Goal: Task Accomplishment & Management: Complete application form

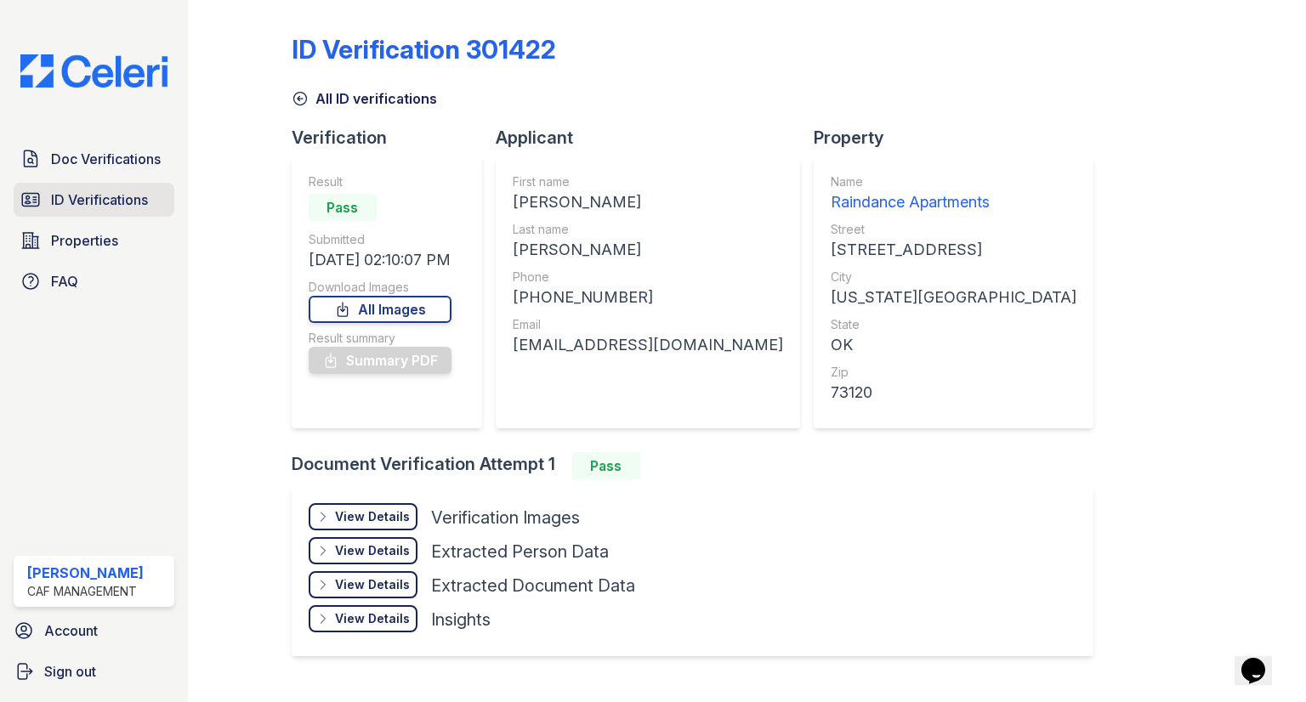
click at [112, 188] on link "ID Verifications" at bounding box center [94, 200] width 161 height 34
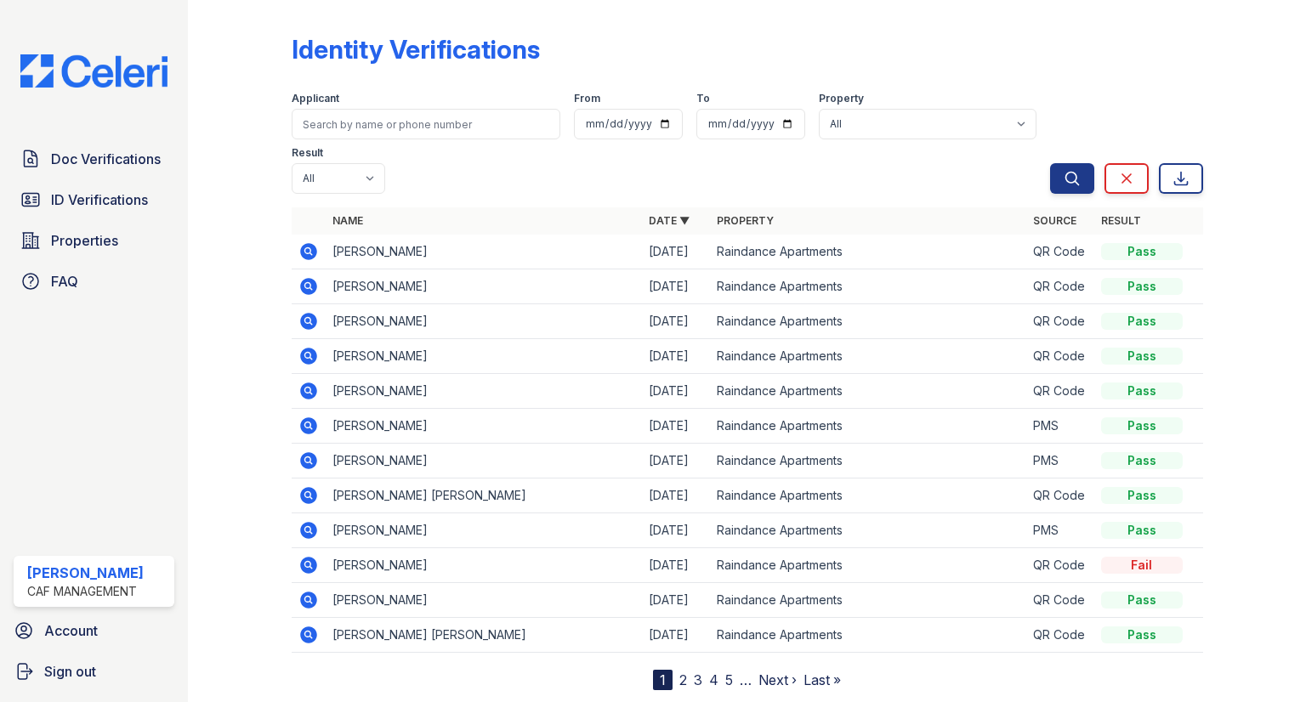
click at [308, 283] on icon at bounding box center [307, 285] width 4 height 4
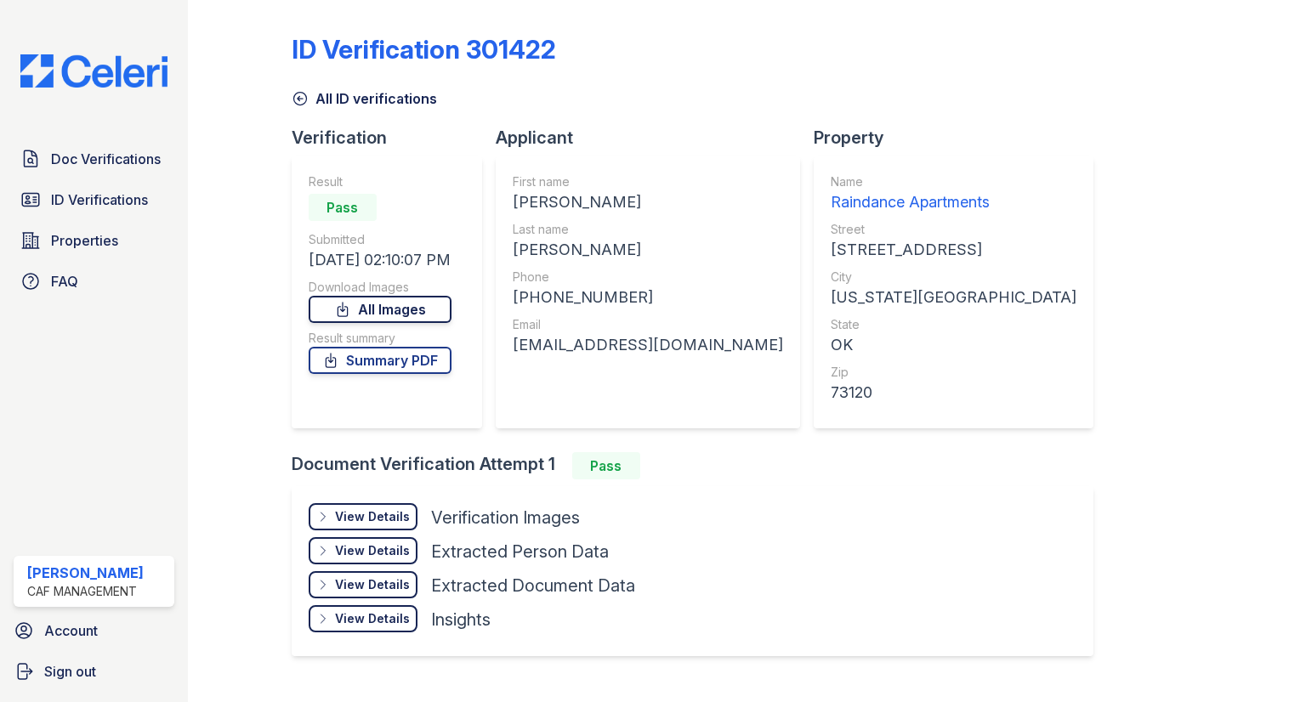
click at [400, 310] on link "All Images" at bounding box center [380, 309] width 143 height 27
click at [102, 203] on span "ID Verifications" at bounding box center [99, 200] width 97 height 20
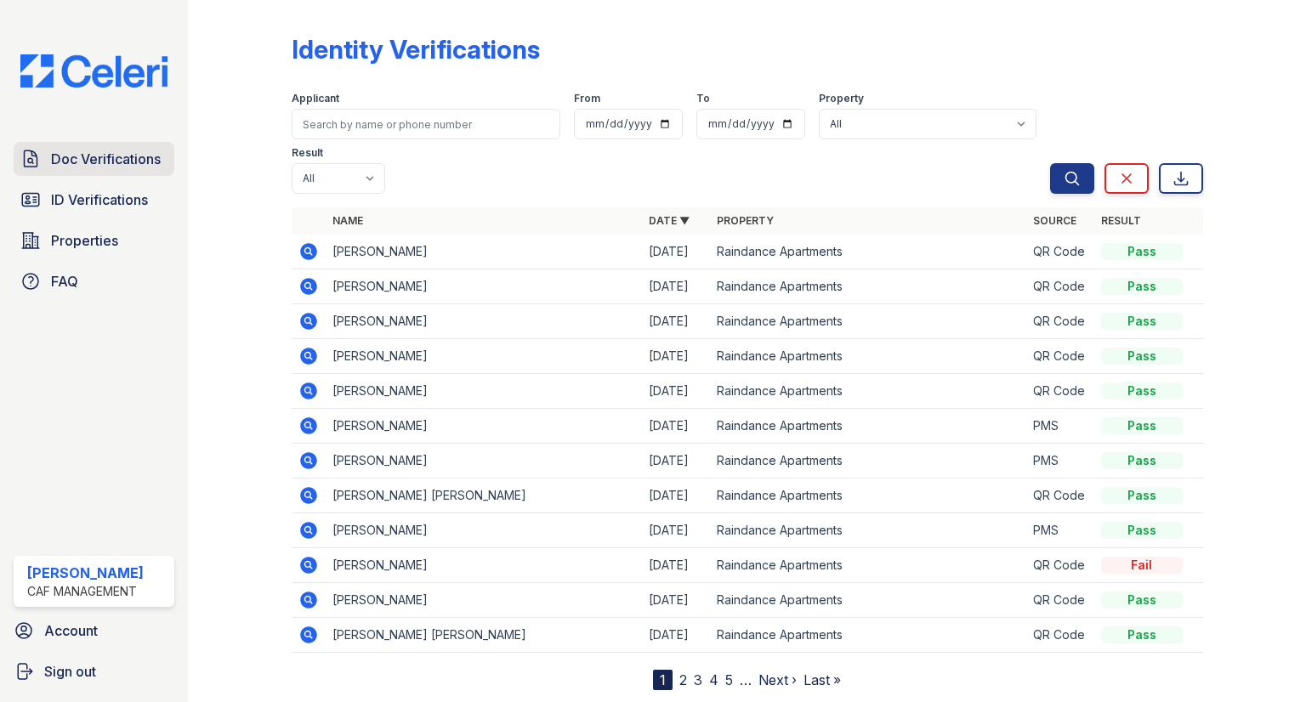
click at [93, 158] on span "Doc Verifications" at bounding box center [106, 159] width 110 height 20
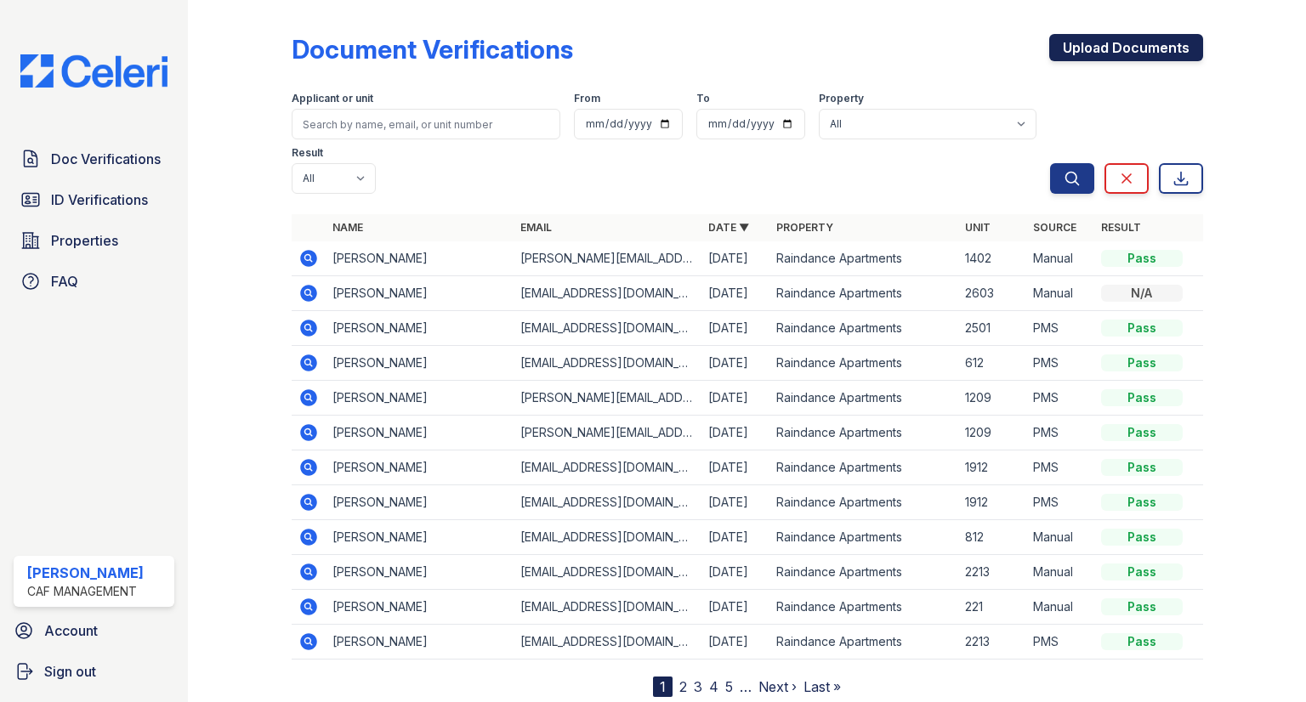
click at [1127, 52] on link "Upload Documents" at bounding box center [1126, 47] width 154 height 27
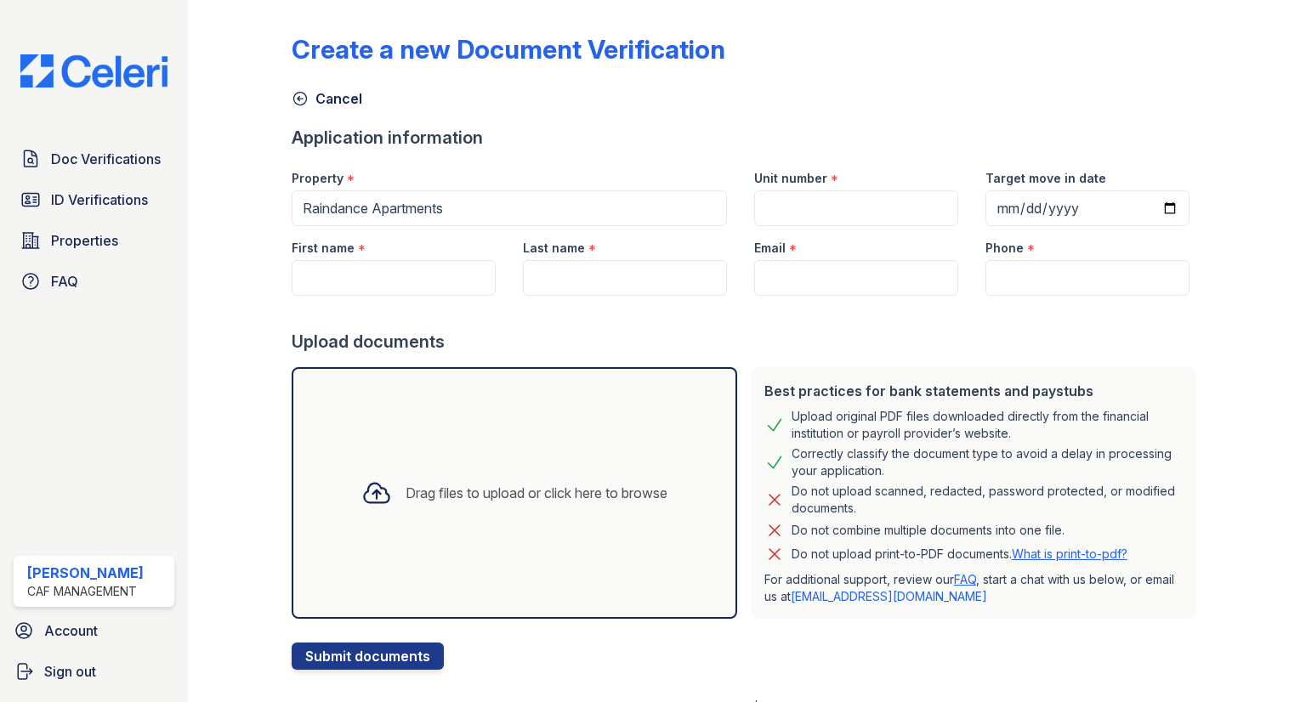
click at [463, 514] on div "Drag files to upload or click here to browse" at bounding box center [514, 493] width 333 height 58
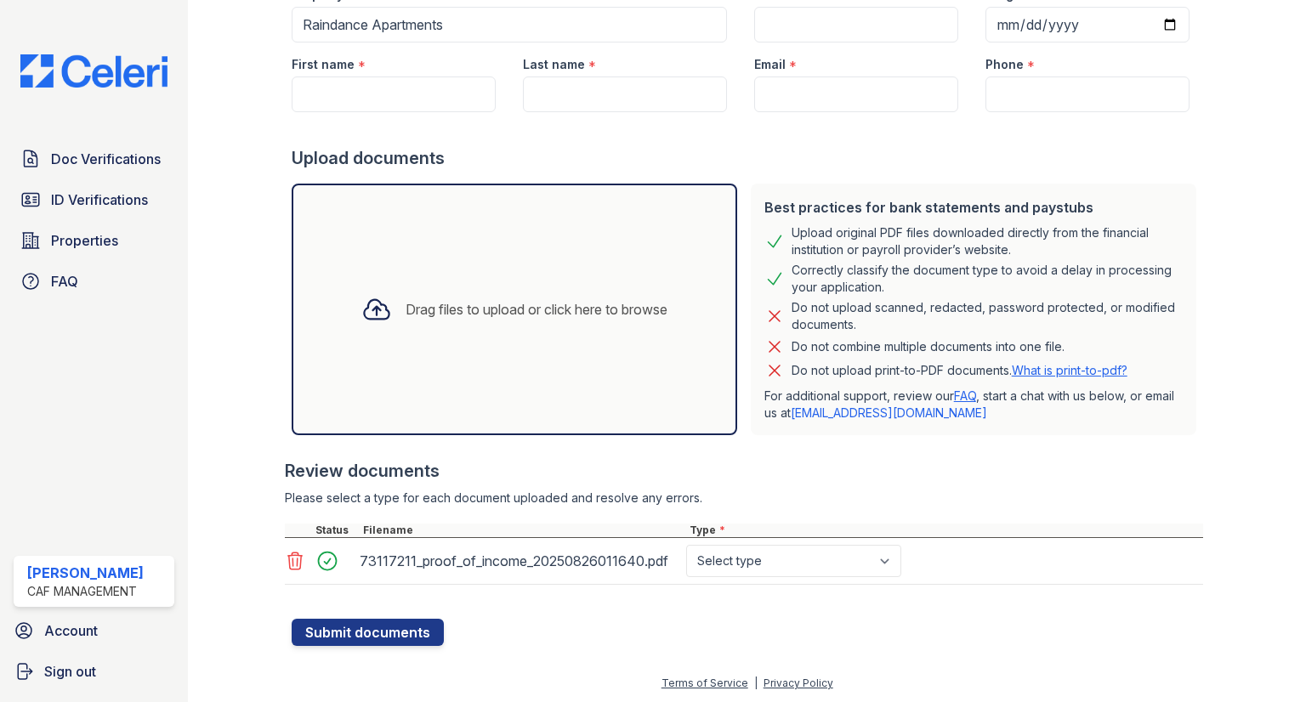
scroll to position [184, 0]
click at [805, 570] on select "Select type Paystub Bank Statement Offer Letter Tax Documents Benefit Award Let…" at bounding box center [793, 561] width 215 height 32
select select "benefit_award_letter"
click at [686, 545] on select "Select type Paystub Bank Statement Offer Letter Tax Documents Benefit Award Let…" at bounding box center [793, 561] width 215 height 32
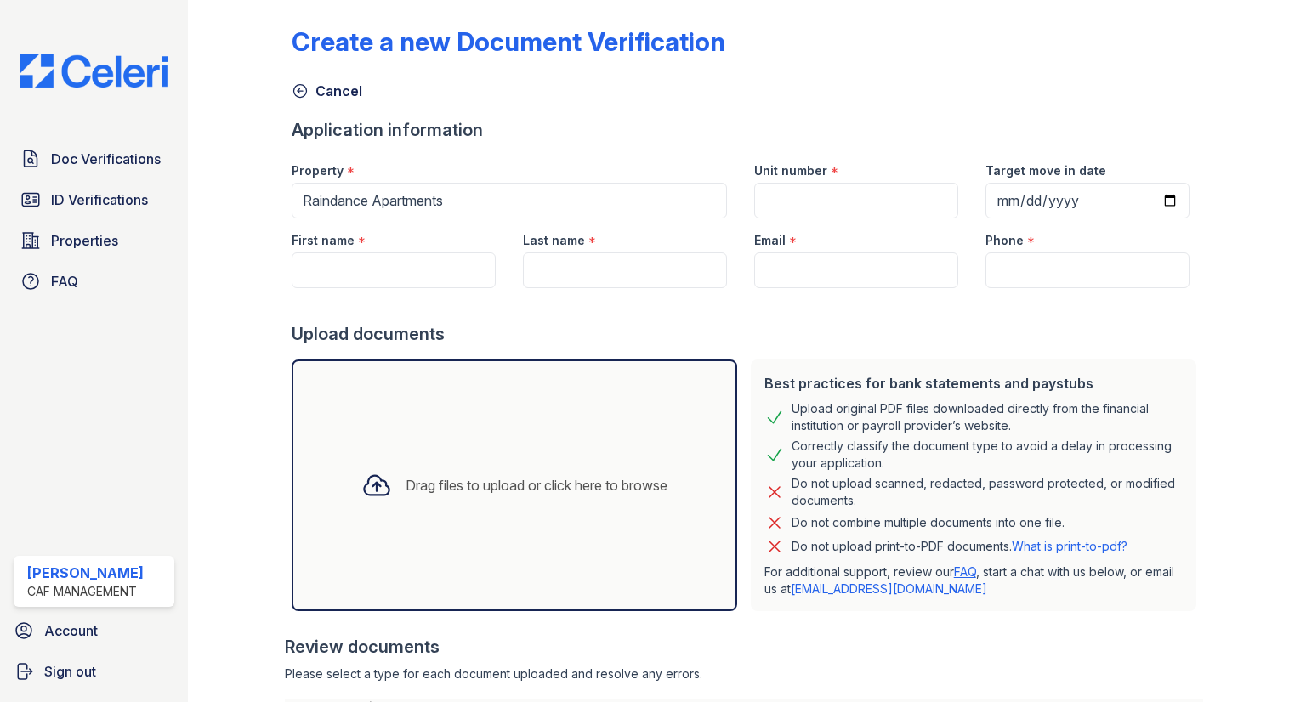
scroll to position [0, 0]
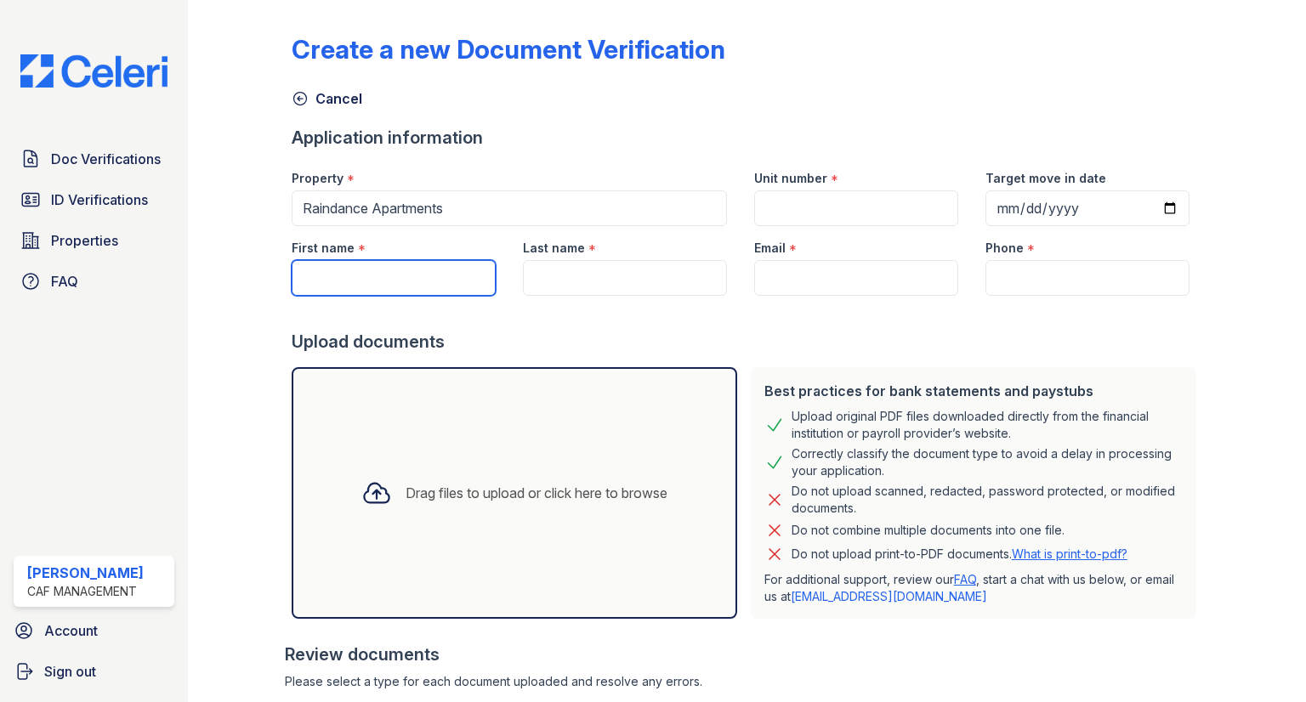
click at [390, 262] on input "First name" at bounding box center [394, 278] width 204 height 36
type input "l"
type input "Lillian"
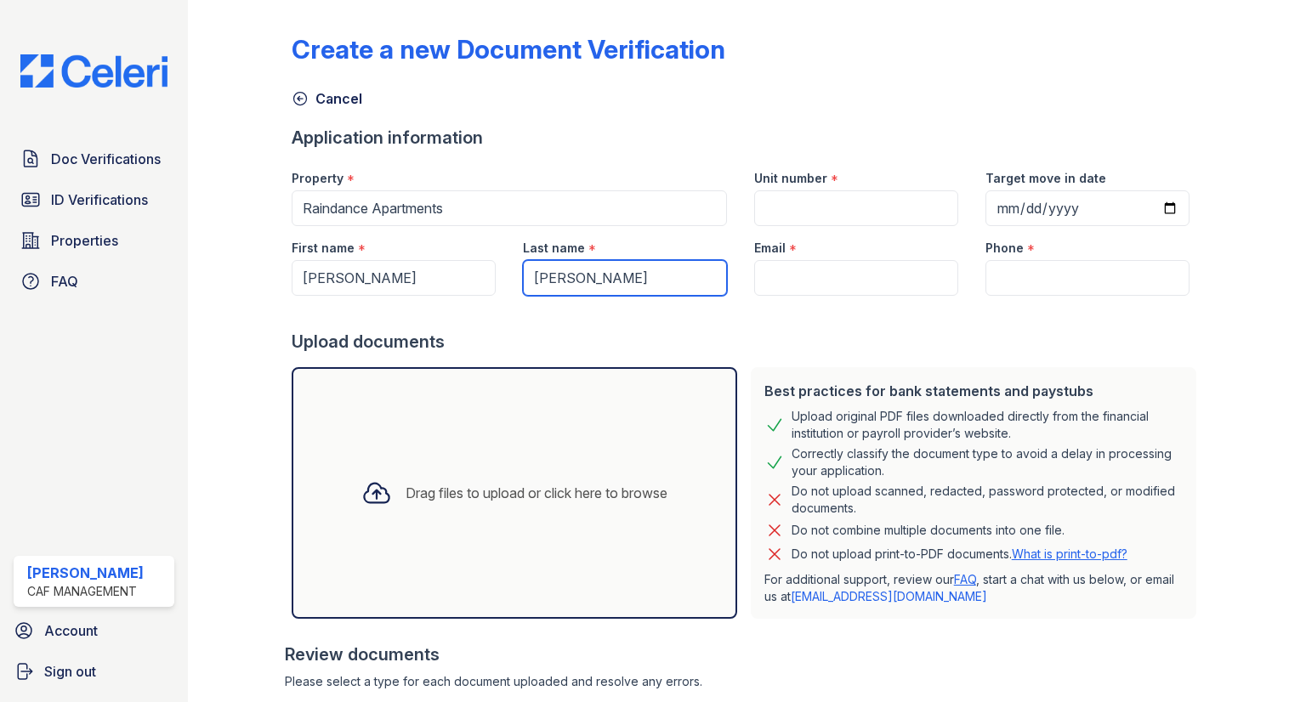
type input "Hawkins"
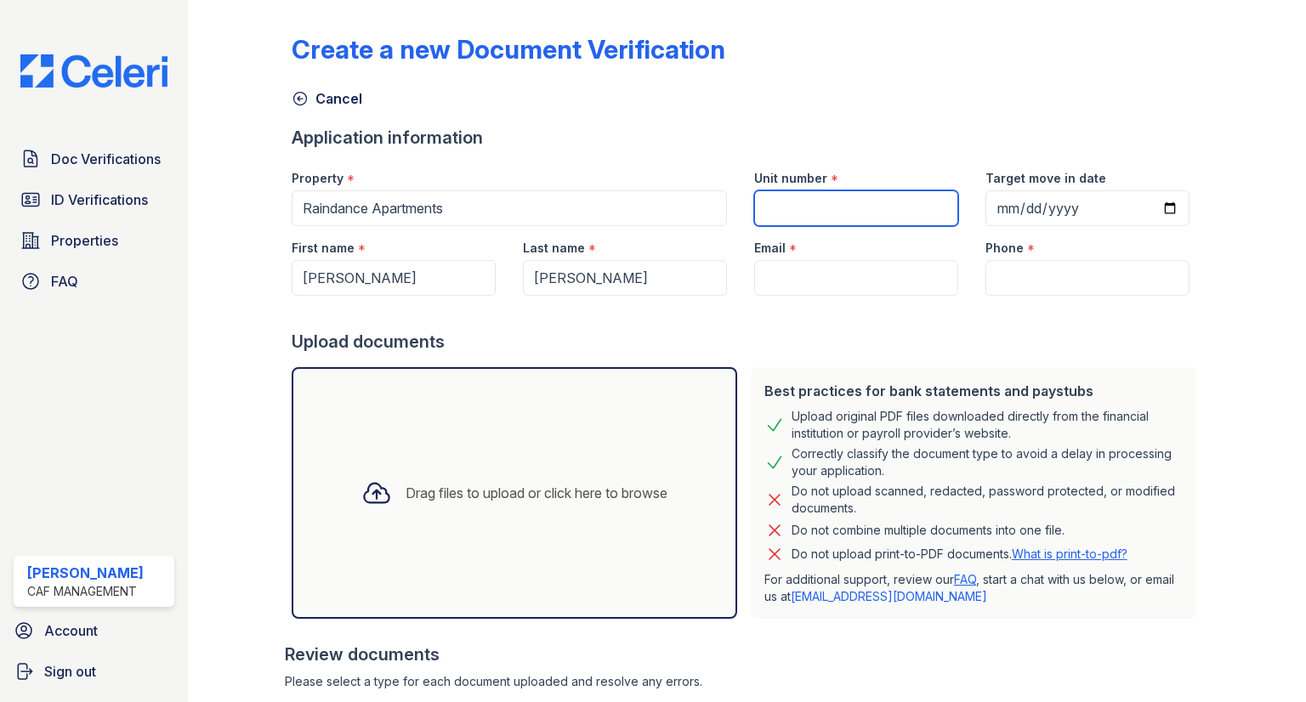
click at [820, 209] on input "Unit number" at bounding box center [856, 208] width 204 height 36
type input "401"
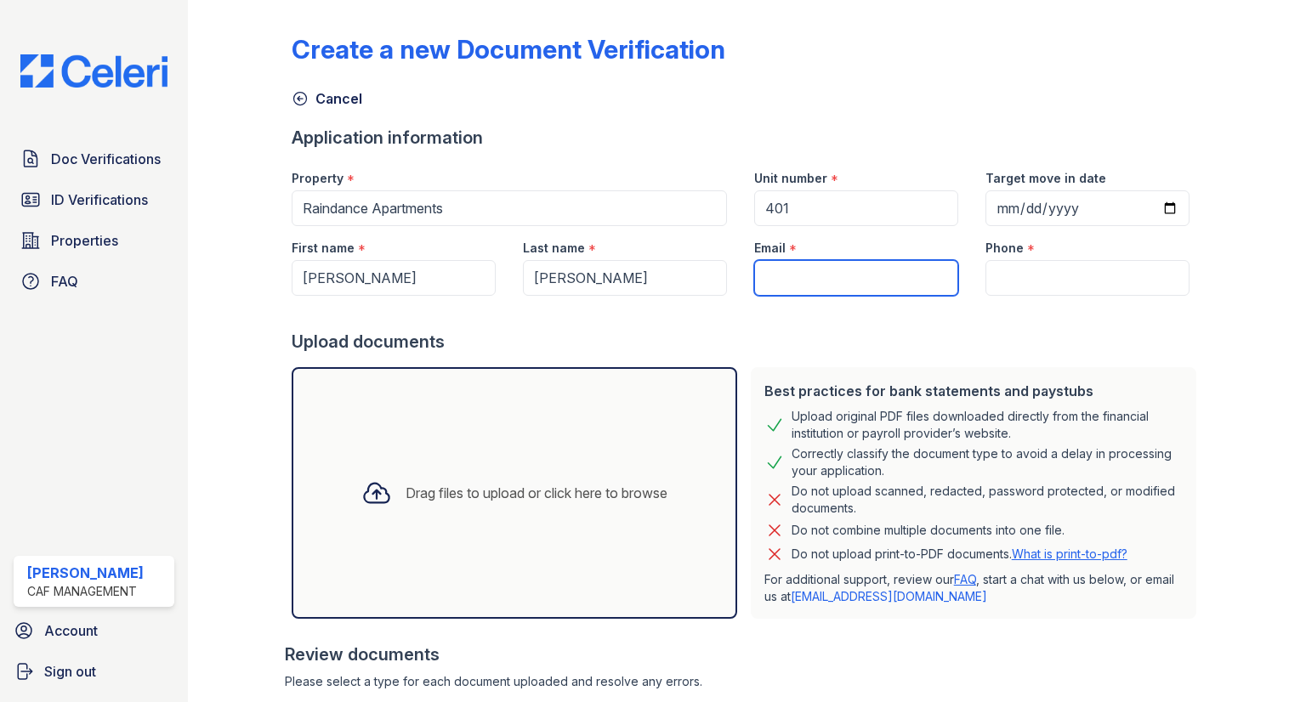
click at [792, 287] on input "Email" at bounding box center [856, 278] width 204 height 36
click at [823, 270] on input "Email" at bounding box center [856, 278] width 204 height 36
paste input "[EMAIL_ADDRESS][DOMAIN_NAME]"
type input "[EMAIL_ADDRESS][DOMAIN_NAME]"
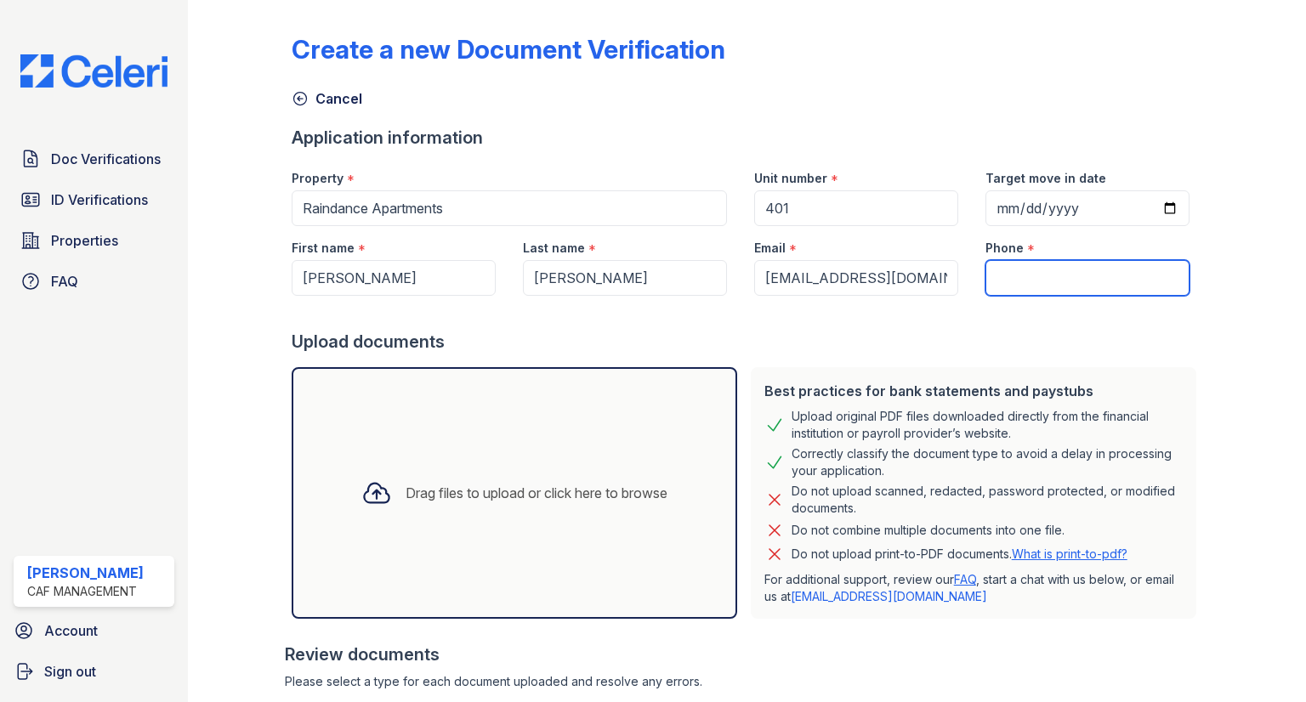
click at [1064, 277] on input "Phone" at bounding box center [1087, 278] width 204 height 36
paste input "(405) 430-1684"
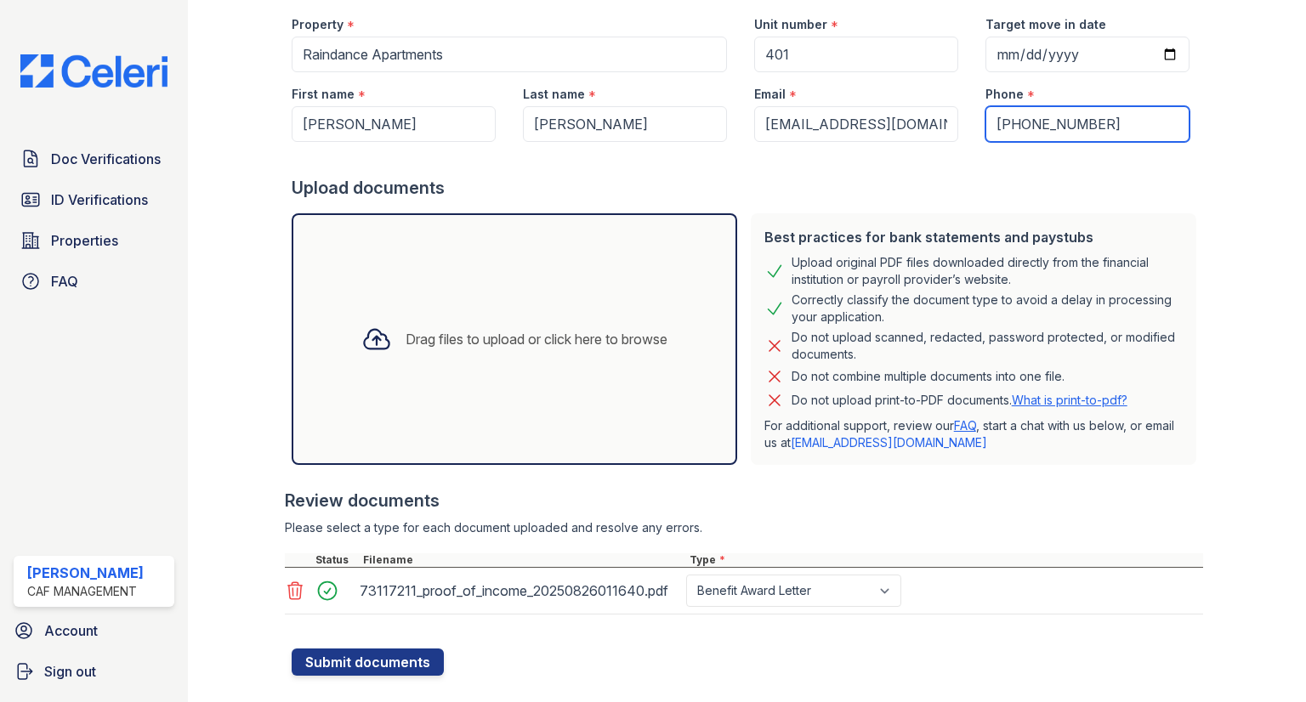
scroll to position [184, 0]
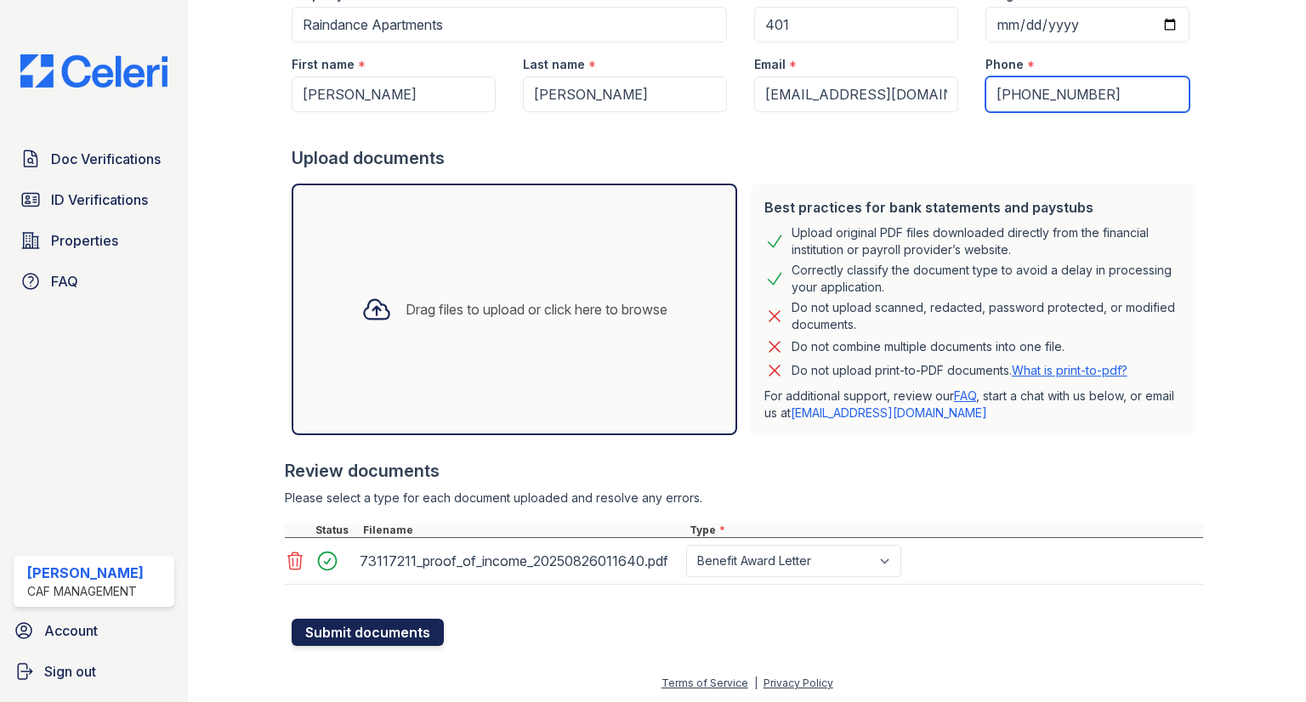
type input "(405) 430-1684"
click at [381, 630] on button "Submit documents" at bounding box center [368, 632] width 152 height 27
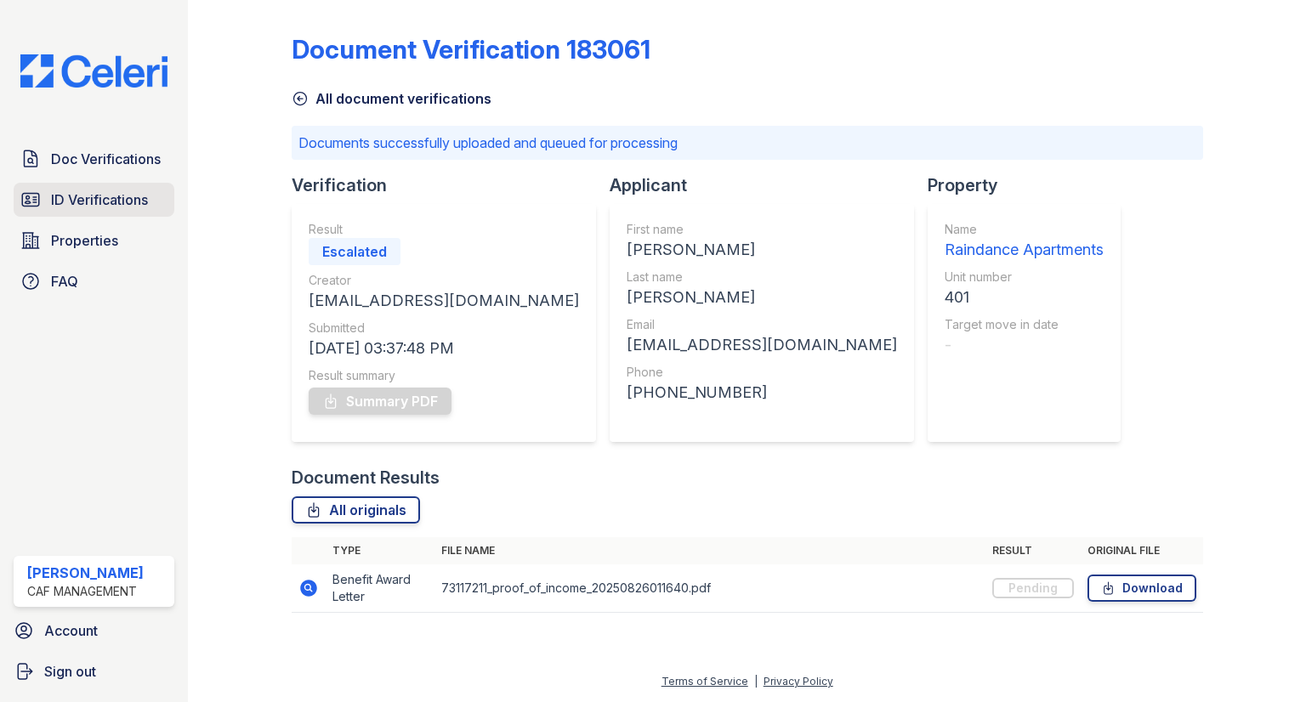
click at [102, 201] on span "ID Verifications" at bounding box center [99, 200] width 97 height 20
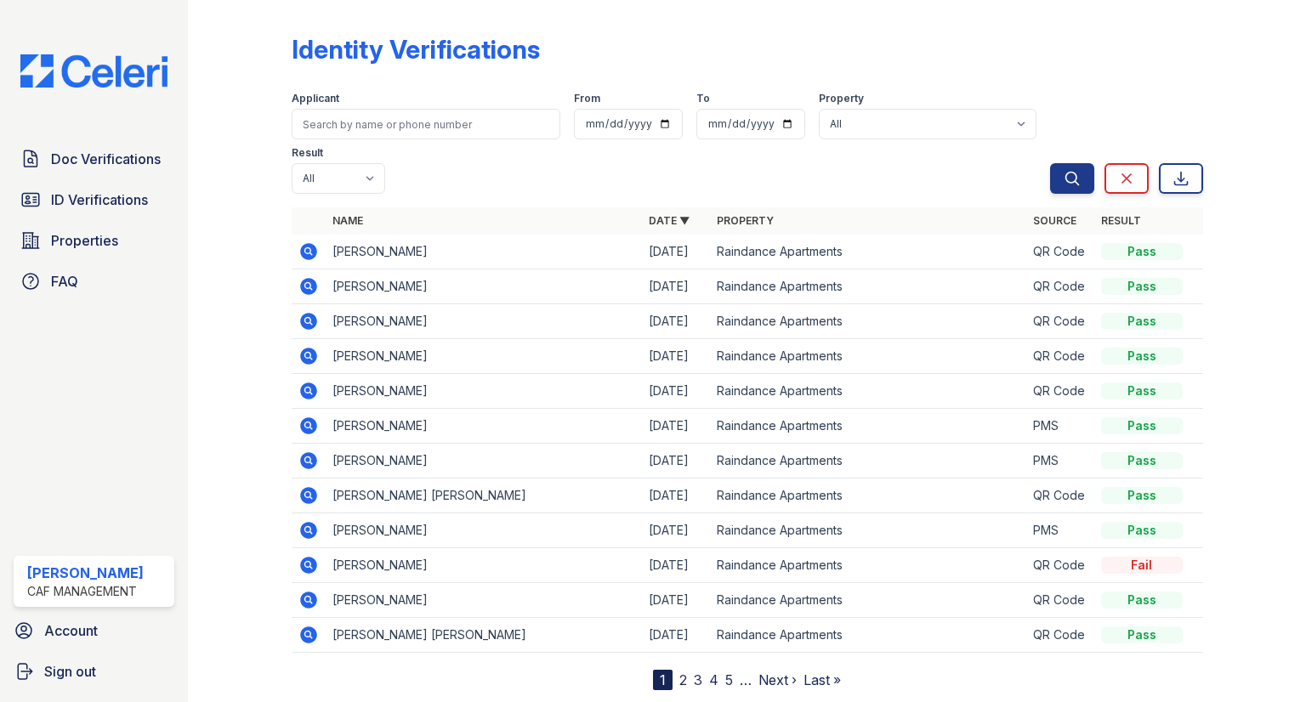
click at [100, 176] on div "Doc Verifications ID Verifications Properties FAQ" at bounding box center [94, 220] width 174 height 156
click at [98, 154] on span "Doc Verifications" at bounding box center [106, 159] width 110 height 20
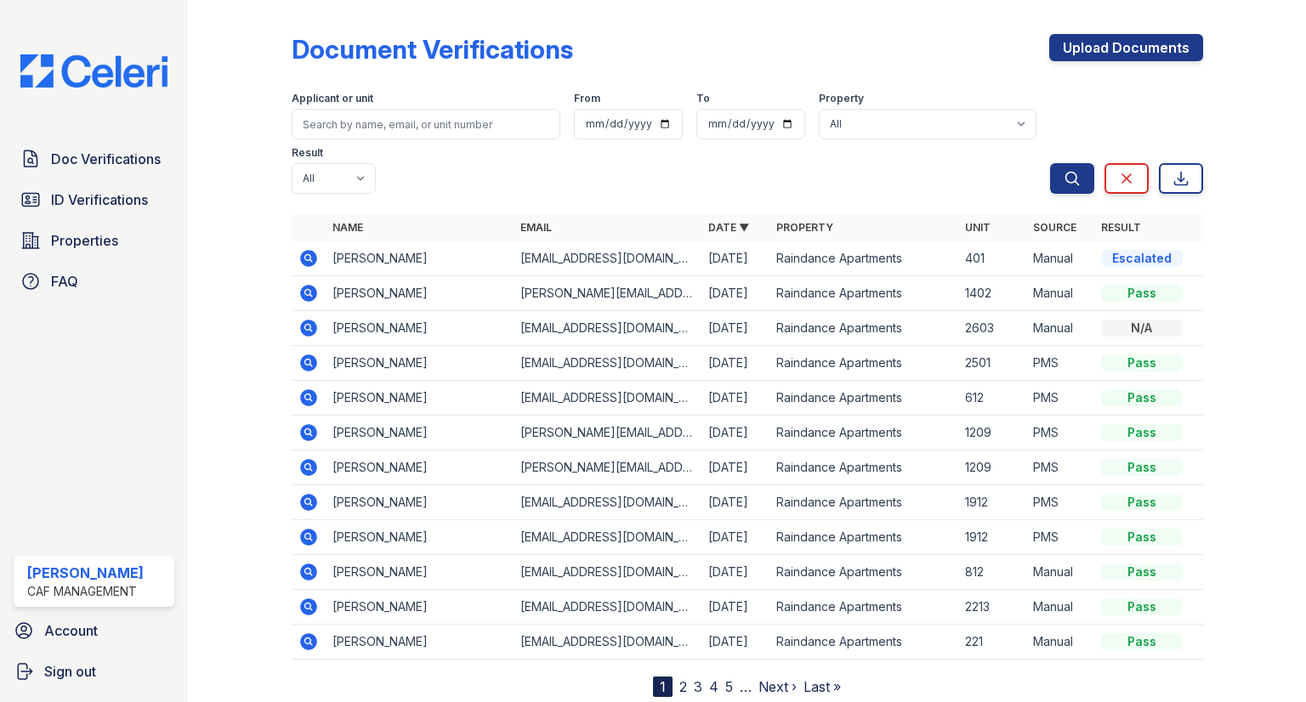
click at [306, 250] on icon at bounding box center [308, 258] width 17 height 17
